Goal: Task Accomplishment & Management: Manage account settings

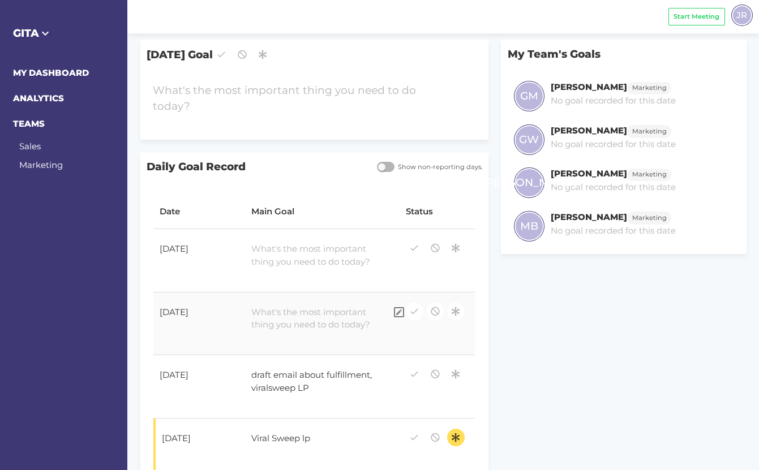
scroll to position [92, 0]
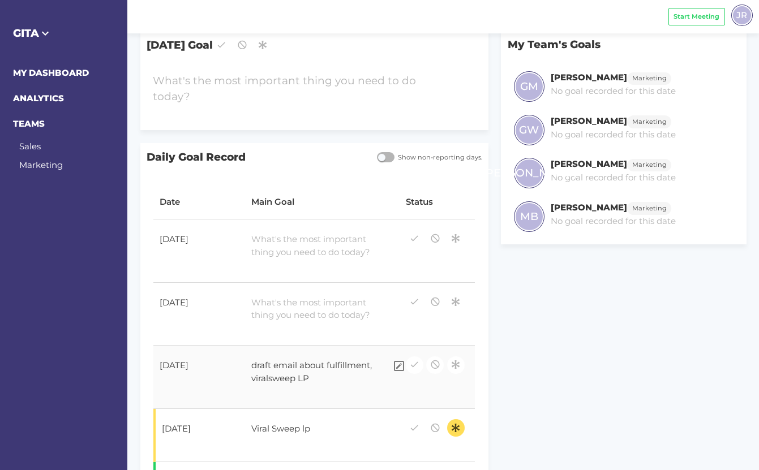
click at [311, 372] on div "draft email about fulfillment, viralsweep LP" at bounding box center [316, 372] width 142 height 38
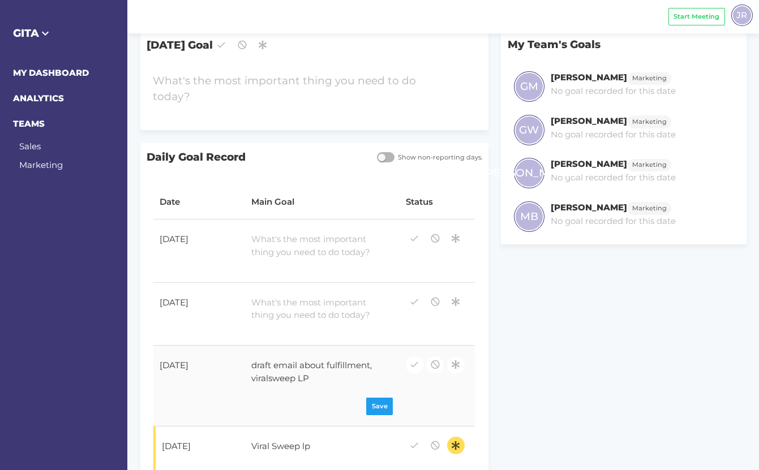
click at [311, 372] on div "draft email about fulfillment, viralsweep LP" at bounding box center [316, 372] width 142 height 38
copy div "draft email about fulfillment, viralsweep LP"
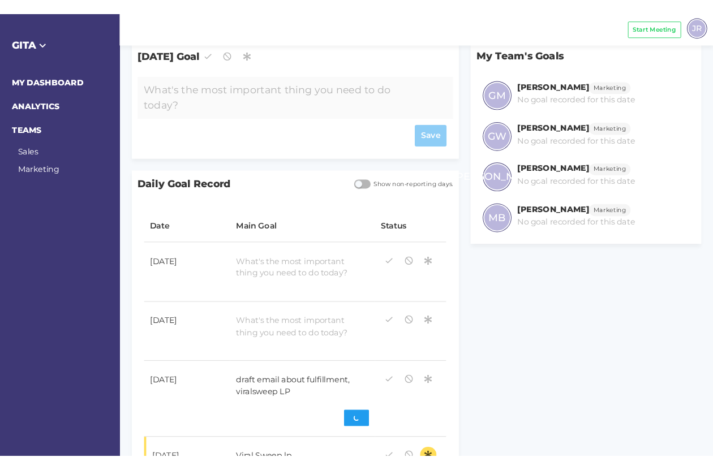
scroll to position [115, 0]
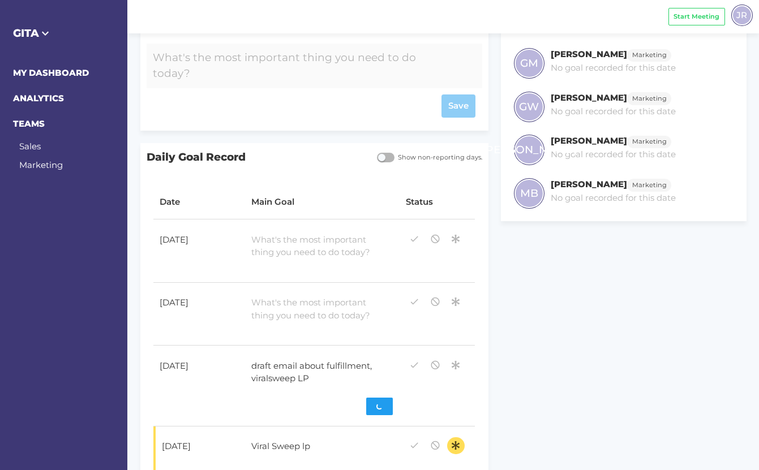
click at [260, 95] on form "Save" at bounding box center [314, 81] width 323 height 74
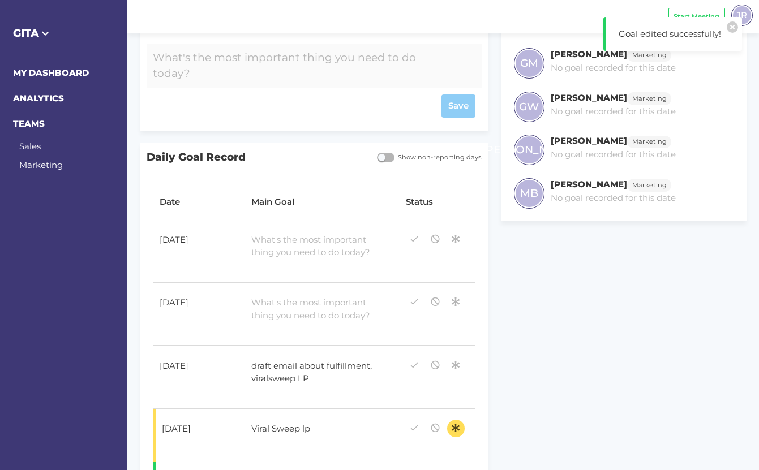
paste div
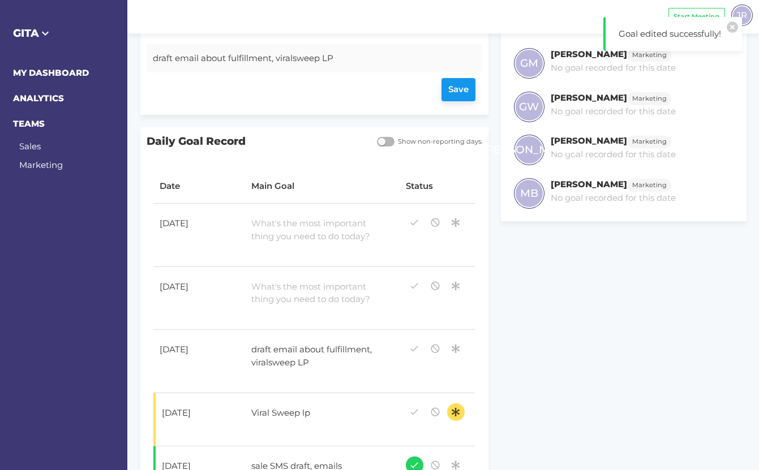
click at [455, 87] on div "Save" at bounding box center [314, 90] width 323 height 23
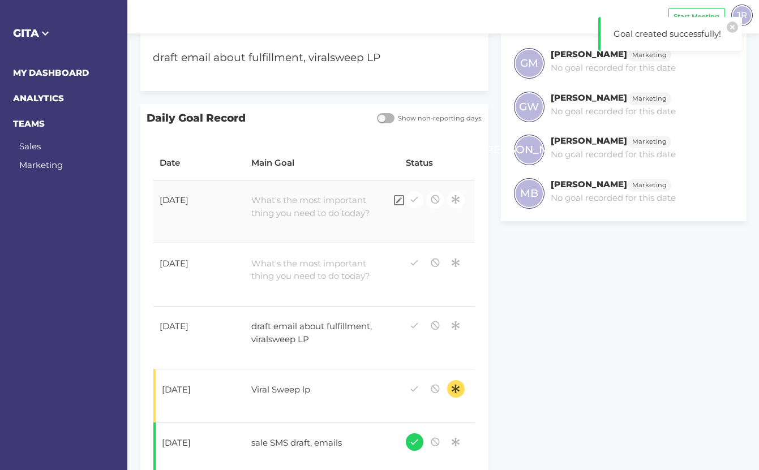
click at [300, 205] on div at bounding box center [316, 207] width 142 height 38
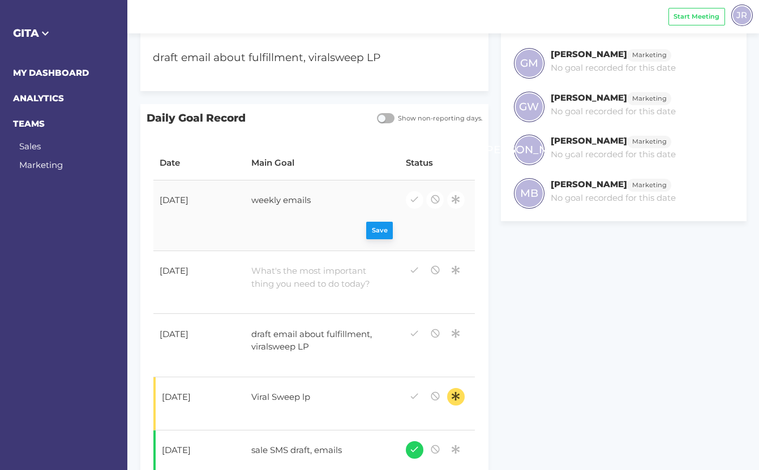
click at [380, 230] on div "Save" at bounding box center [322, 231] width 142 height 18
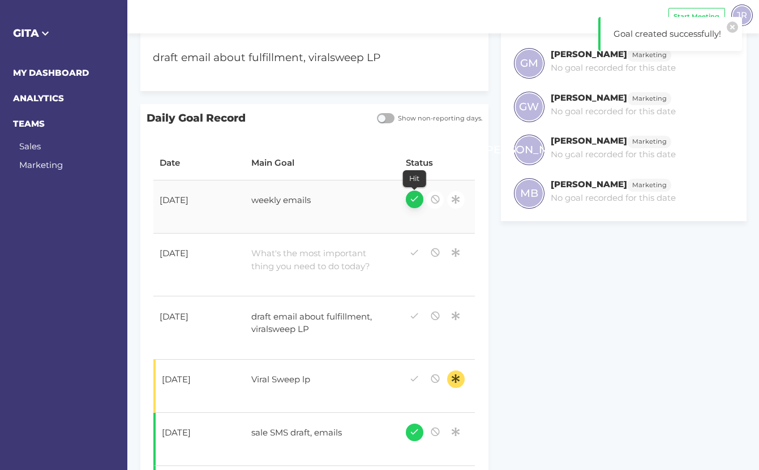
click at [417, 198] on icon "button" at bounding box center [414, 198] width 10 height 15
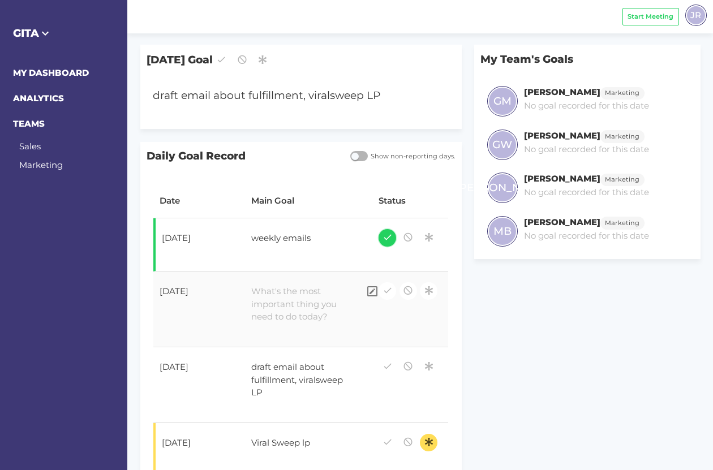
scroll to position [78, 0]
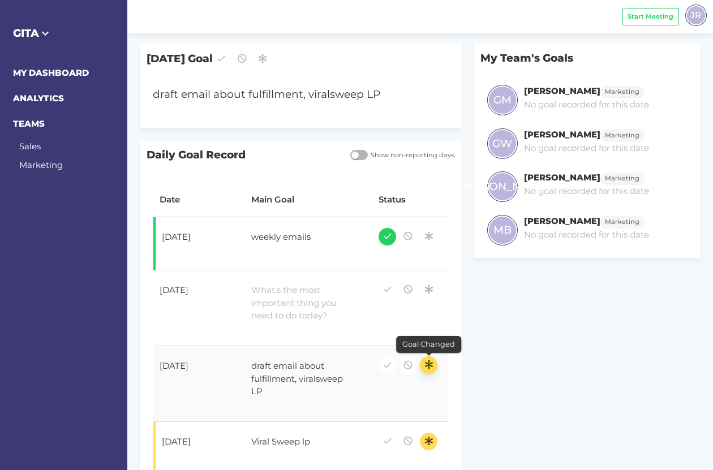
click at [424, 363] on icon "button" at bounding box center [429, 364] width 10 height 15
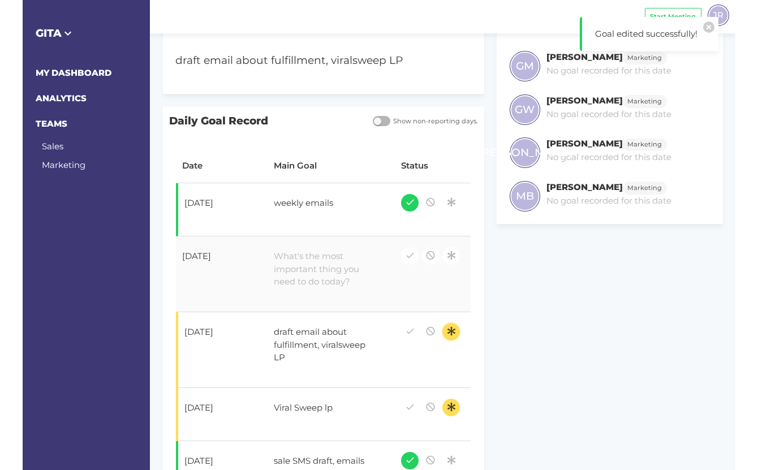
scroll to position [110, 0]
